Goal: Navigation & Orientation: Find specific page/section

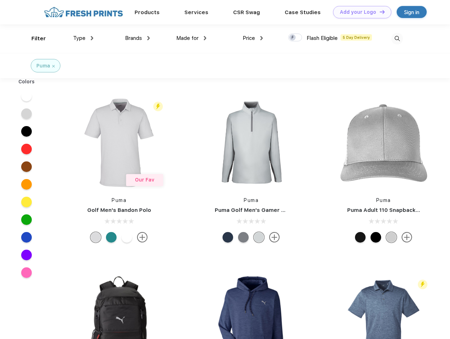
click at [360, 12] on link "Add your Logo Design Tool" at bounding box center [362, 12] width 58 height 12
click at [0, 0] on div "Design Tool" at bounding box center [0, 0] width 0 height 0
click at [379, 12] on link "Add your Logo Design Tool" at bounding box center [362, 12] width 58 height 12
click at [34, 39] on div "Filter" at bounding box center [38, 39] width 14 height 8
click at [83, 38] on span "Type" at bounding box center [79, 38] width 12 height 6
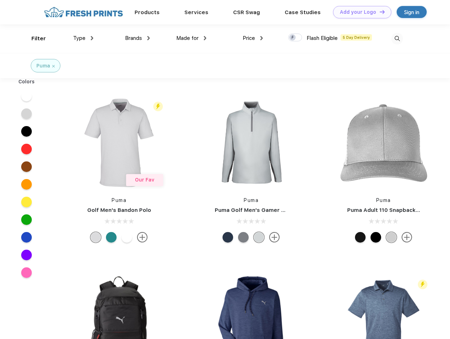
click at [138, 38] on span "Brands" at bounding box center [133, 38] width 17 height 6
click at [192, 38] on span "Made for" at bounding box center [187, 38] width 22 height 6
click at [253, 38] on span "Price" at bounding box center [249, 38] width 12 height 6
click at [296, 38] on div at bounding box center [295, 38] width 14 height 8
click at [293, 38] on input "checkbox" at bounding box center [290, 35] width 5 height 5
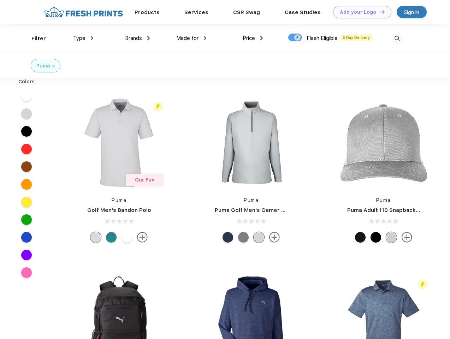
click at [397, 39] on img at bounding box center [398, 39] width 12 height 12
